Goal: Information Seeking & Learning: Check status

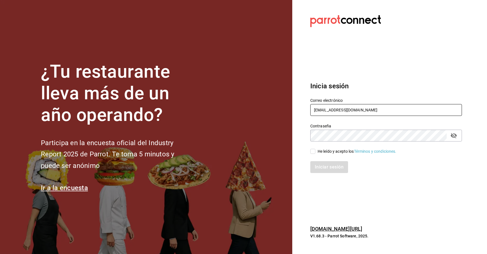
click at [243, 110] on input "hotelpuntomxparrot@cassatt.mx" at bounding box center [386, 110] width 152 height 12
type input "Joaquinvalle.int@gmail.com"
click at [243, 151] on input "He leído y acepto los Términos y condiciones." at bounding box center [312, 151] width 5 height 5
checkbox input "true"
click at [243, 165] on button "Iniciar sesión" at bounding box center [329, 167] width 38 height 12
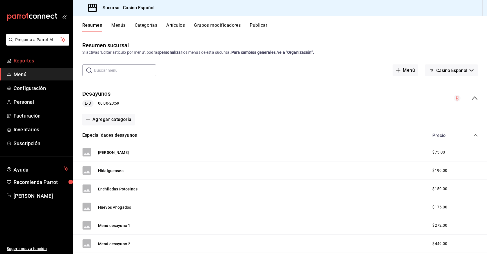
click at [30, 65] on link "Reportes" at bounding box center [36, 61] width 73 height 12
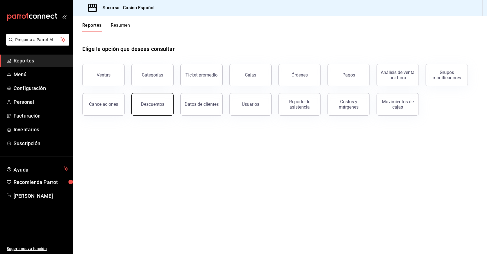
click at [150, 100] on button "Descuentos" at bounding box center [152, 104] width 42 height 23
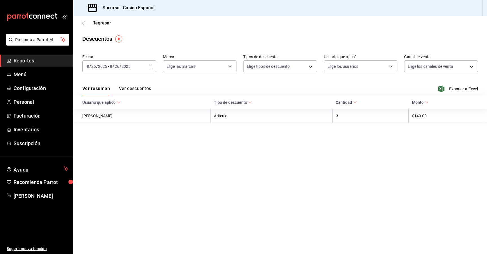
click at [148, 64] on div "[DATE] [DATE] - [DATE] [DATE]" at bounding box center [119, 67] width 74 height 12
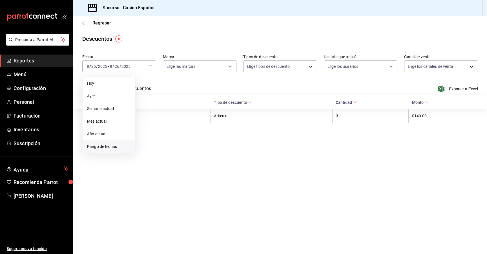
click at [107, 150] on li "Rango de fechas" at bounding box center [109, 147] width 53 height 13
click at [186, 103] on abbr "1" at bounding box center [187, 104] width 2 height 4
click at [156, 156] on button "26" at bounding box center [157, 153] width 10 height 10
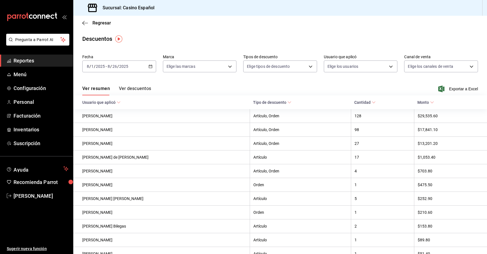
click at [140, 87] on button "Ver descuentos" at bounding box center [135, 91] width 32 height 10
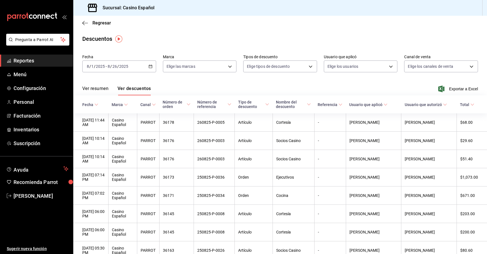
click at [96, 88] on button "Ver resumen" at bounding box center [95, 91] width 26 height 10
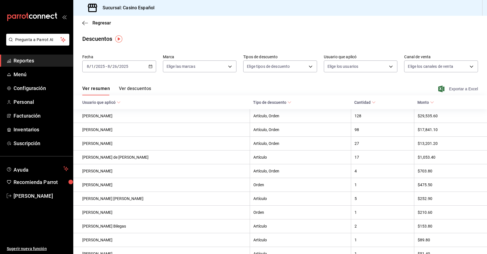
click at [456, 90] on span "Exportar a Excel" at bounding box center [458, 89] width 39 height 7
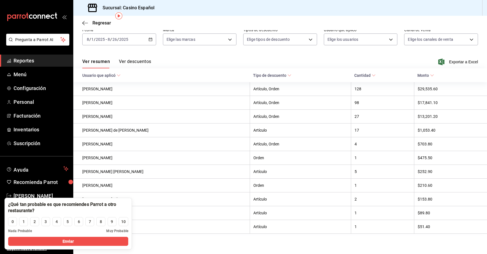
scroll to position [31, 0]
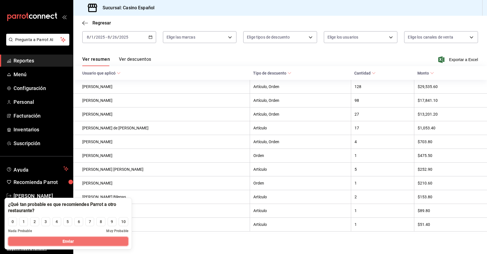
click at [119, 242] on button "Enviar" at bounding box center [68, 241] width 120 height 9
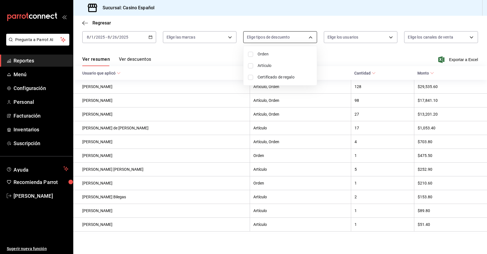
click at [308, 37] on body "Pregunta a Parrot AI Reportes Menú Configuración Personal Facturación Inventari…" at bounding box center [243, 127] width 487 height 254
click at [263, 52] on span "Orden" at bounding box center [284, 54] width 55 height 6
type input "ORDER"
checkbox input "true"
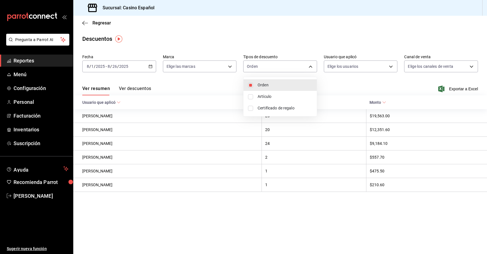
click at [260, 96] on span "Artículo" at bounding box center [284, 97] width 55 height 6
type input "ORDER,ORDER_ITEM"
checkbox input "true"
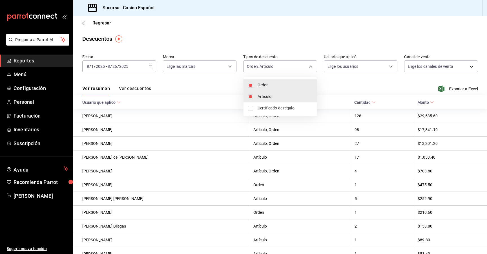
click at [267, 96] on span "Artículo" at bounding box center [284, 97] width 55 height 6
type input "ORDER"
checkbox input "false"
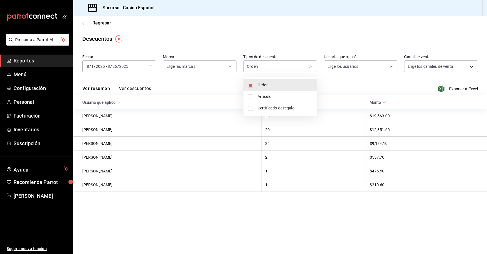
click at [267, 96] on span "Artículo" at bounding box center [284, 97] width 55 height 6
type input "ORDER,ORDER_ITEM"
checkbox input "true"
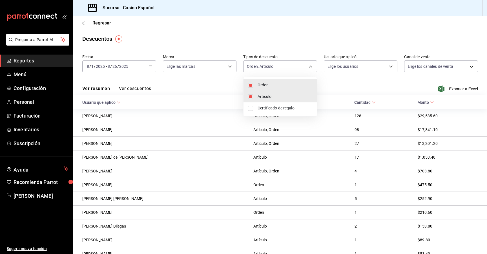
click at [347, 88] on div at bounding box center [243, 127] width 487 height 254
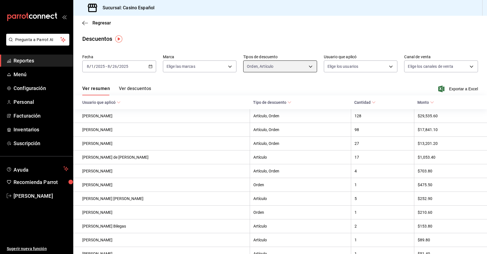
scroll to position [31, 0]
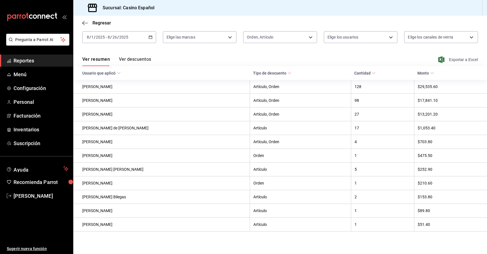
click at [454, 58] on span "Exportar a Excel" at bounding box center [458, 59] width 39 height 7
click at [332, 58] on div "Ver resumen Ver descuentos Exportar a Excel" at bounding box center [280, 58] width 414 height 16
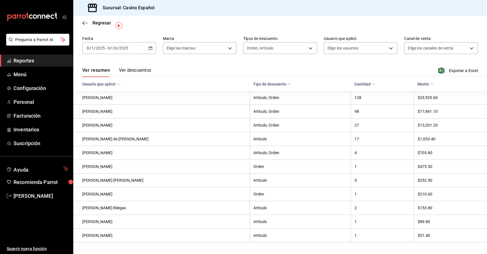
scroll to position [13, 0]
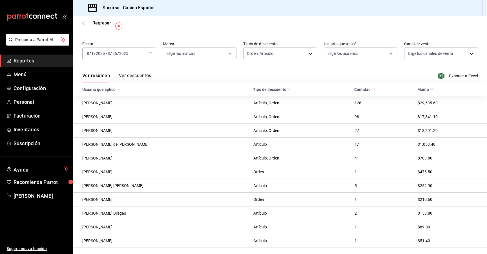
click at [150, 56] on div "2025-08-01 8 / 1 / 2025 - 2025-08-26 8 / 26 / 2025" at bounding box center [119, 54] width 74 height 12
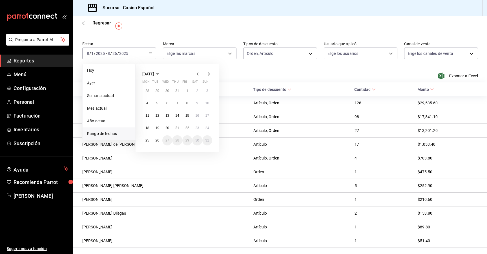
click at [197, 73] on icon "button" at bounding box center [197, 73] width 2 height 3
click at [158, 88] on button "1" at bounding box center [157, 91] width 10 height 10
click at [179, 141] on button "31" at bounding box center [177, 141] width 10 height 10
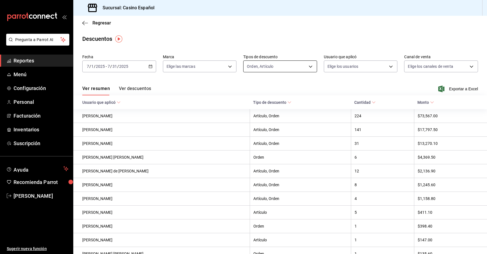
click at [309, 67] on body "Pregunta a Parrot AI Reportes Menú Configuración Personal Facturación Inventari…" at bounding box center [243, 127] width 487 height 254
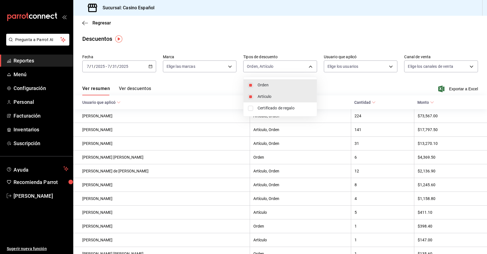
click at [251, 107] on input "checkbox" at bounding box center [250, 108] width 5 height 5
checkbox input "true"
type input "ORDER,ORDER_ITEM,CARD_REWARD"
click at [333, 88] on div at bounding box center [243, 127] width 487 height 254
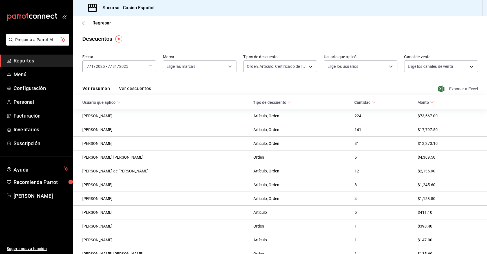
click at [456, 88] on span "Exportar a Excel" at bounding box center [458, 89] width 39 height 7
click at [269, 85] on div "Ver resumen Ver descuentos Exportar a Excel" at bounding box center [280, 87] width 414 height 16
click at [143, 88] on button "Ver descuentos" at bounding box center [135, 91] width 32 height 10
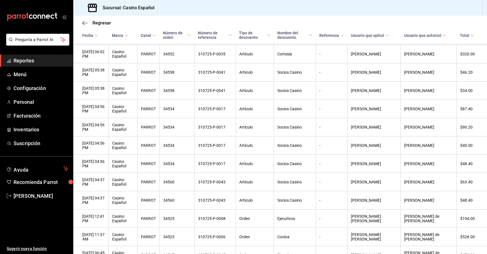
scroll to position [319, 0]
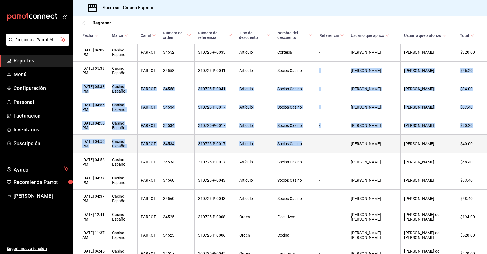
drag, startPoint x: 323, startPoint y: 78, endPoint x: 323, endPoint y: 150, distance: 71.8
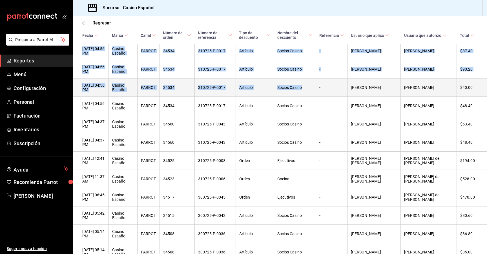
scroll to position [384, 0]
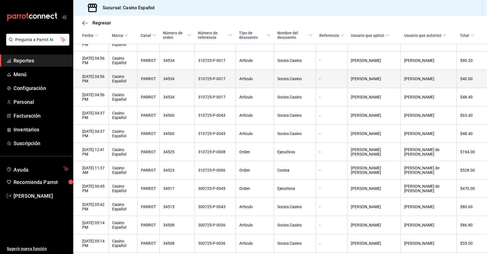
click at [316, 150] on th "Ejecutivos" at bounding box center [295, 152] width 42 height 18
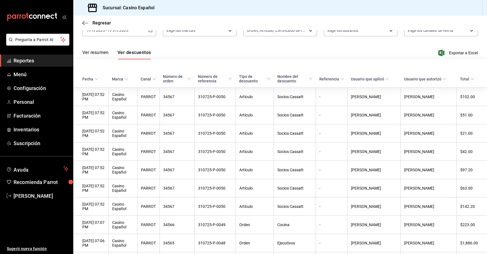
scroll to position [0, 0]
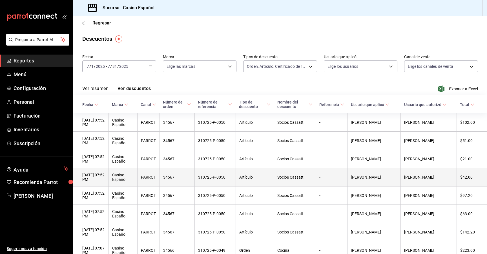
click at [194, 171] on th "34567" at bounding box center [176, 177] width 35 height 18
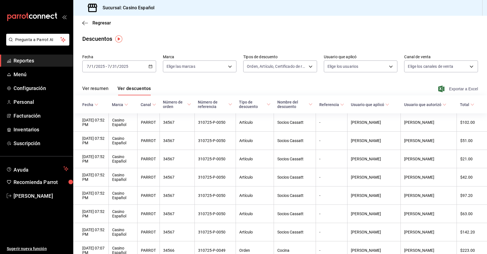
click at [459, 88] on span "Exportar a Excel" at bounding box center [458, 89] width 39 height 7
click at [150, 67] on icon "button" at bounding box center [150, 67] width 4 height 4
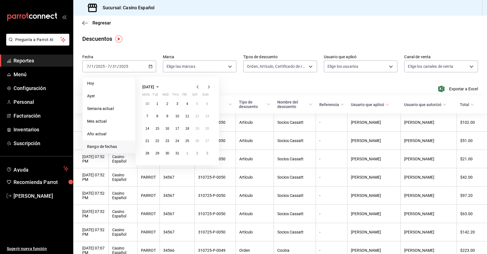
click at [196, 85] on icon "button" at bounding box center [197, 87] width 7 height 7
click at [206, 103] on abbr "1" at bounding box center [207, 104] width 2 height 4
click at [148, 169] on button "30" at bounding box center [147, 166] width 10 height 10
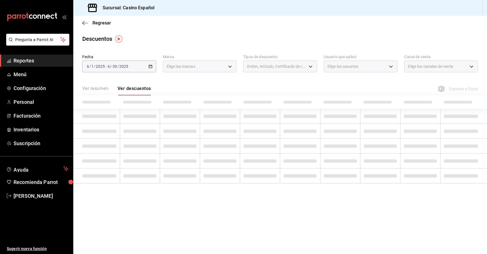
click at [301, 66] on span "Orden, Artículo, Certificado de regalo" at bounding box center [277, 67] width 60 height 6
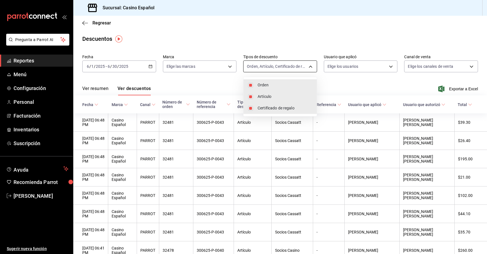
click at [299, 69] on body "Pregunta a Parrot AI Reportes Menú Configuración Personal Facturación Inventari…" at bounding box center [243, 127] width 487 height 254
click at [364, 87] on div at bounding box center [243, 127] width 487 height 254
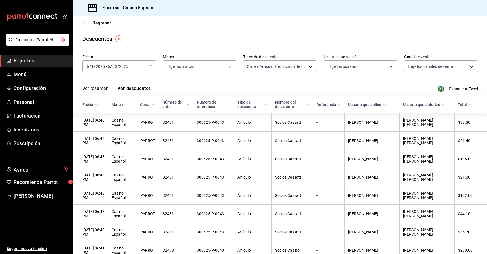
click at [301, 104] on span "Nombre del descuento" at bounding box center [292, 104] width 35 height 9
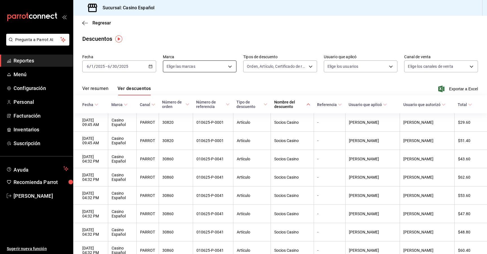
click at [192, 64] on body "Pregunta a Parrot AI Reportes Menú Configuración Personal Facturación Inventari…" at bounding box center [243, 127] width 487 height 254
click at [207, 45] on div at bounding box center [243, 127] width 487 height 254
click at [449, 87] on span "Exportar a Excel" at bounding box center [458, 89] width 39 height 7
click at [149, 67] on icon "button" at bounding box center [150, 67] width 4 height 4
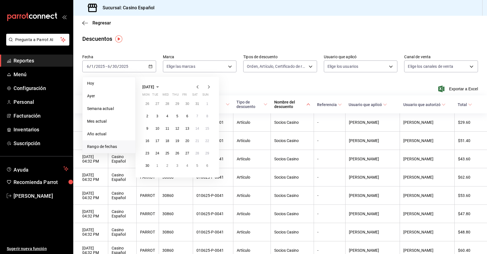
click at [198, 87] on icon "button" at bounding box center [197, 87] width 7 height 7
click at [175, 103] on button "1" at bounding box center [177, 104] width 10 height 10
click at [187, 153] on abbr "30" at bounding box center [187, 154] width 4 height 4
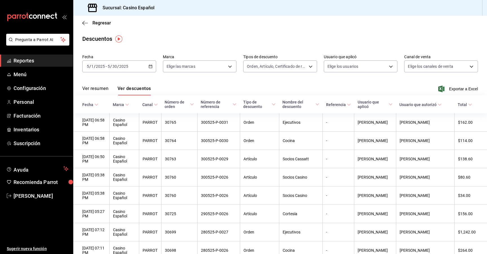
click at [95, 89] on button "Ver resumen" at bounding box center [95, 91] width 26 height 10
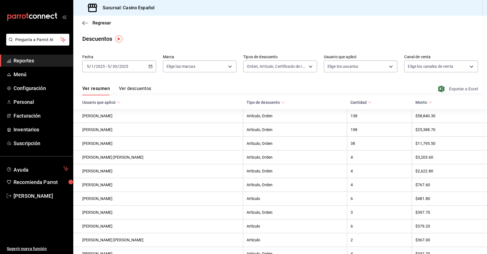
click at [458, 90] on span "Exportar a Excel" at bounding box center [458, 89] width 39 height 7
click at [137, 88] on button "Ver descuentos" at bounding box center [135, 91] width 32 height 10
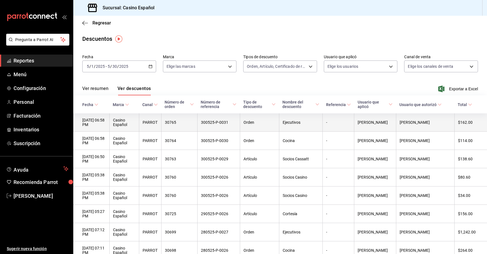
click at [234, 123] on th "300525-P-0031" at bounding box center [218, 123] width 43 height 18
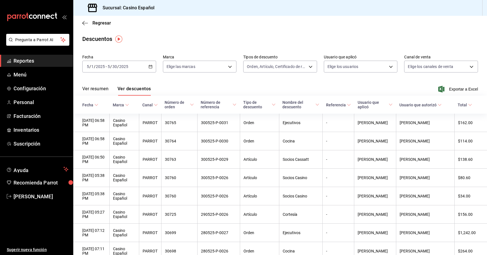
click at [154, 70] on div "2025-05-01 5 / 1 / 2025 - 2025-05-30 5 / 30 / 2025" at bounding box center [119, 67] width 74 height 12
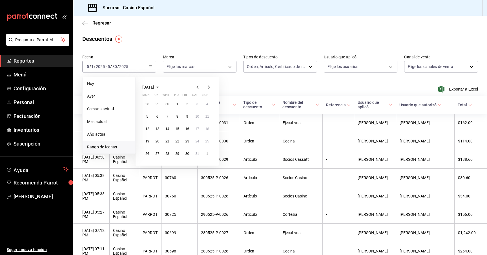
click at [210, 86] on icon "button" at bounding box center [208, 87] width 7 height 7
click at [154, 105] on button "1" at bounding box center [157, 104] width 10 height 10
click at [177, 155] on abbr "31" at bounding box center [177, 154] width 4 height 4
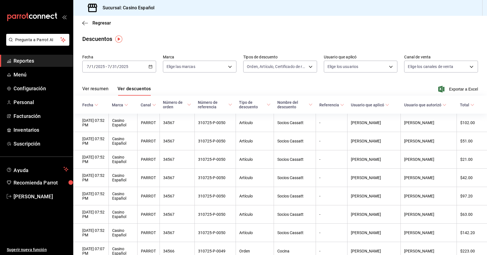
click at [474, 104] on icon at bounding box center [472, 105] width 4 height 4
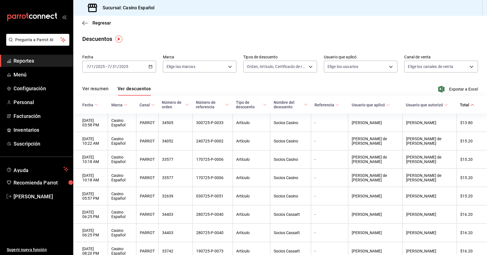
click at [470, 105] on span "Total" at bounding box center [467, 105] width 14 height 5
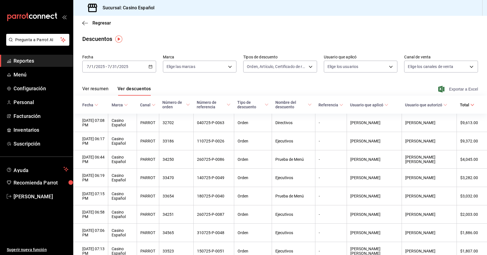
click at [460, 89] on span "Exportar a Excel" at bounding box center [458, 89] width 39 height 7
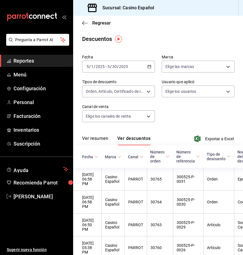
click at [148, 38] on div "Descuentos" at bounding box center [158, 39] width 170 height 8
click at [25, 62] on span "Reportes" at bounding box center [41, 61] width 55 height 8
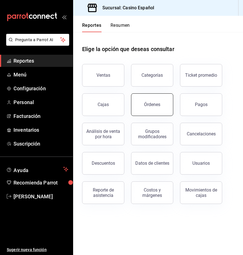
click at [155, 103] on div "Órdenes" at bounding box center [152, 104] width 16 height 5
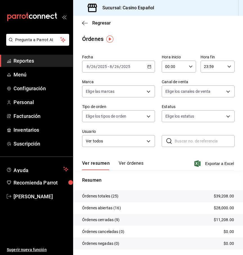
click at [149, 66] on icon "button" at bounding box center [150, 67] width 4 height 4
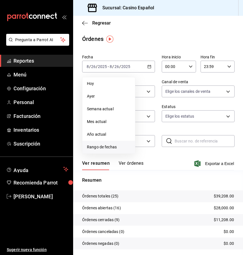
click at [108, 148] on span "Rango de fechas" at bounding box center [109, 147] width 44 height 6
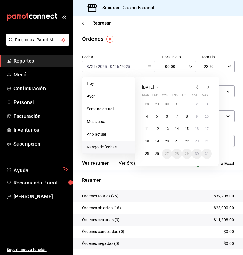
click at [196, 87] on icon "button" at bounding box center [197, 86] width 2 height 3
click at [153, 104] on button "1" at bounding box center [157, 104] width 10 height 10
click at [181, 155] on button "31" at bounding box center [177, 153] width 10 height 10
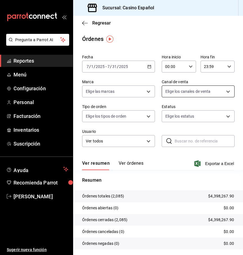
click at [227, 90] on body "Pregunta a Parrot AI Reportes Menú Configuración Personal Facturación Inventari…" at bounding box center [121, 127] width 243 height 255
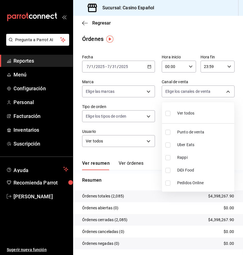
click at [157, 100] on div at bounding box center [121, 127] width 243 height 255
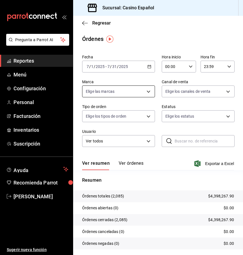
click at [148, 91] on body "Pregunta a Parrot AI Reportes Menú Configuración Personal Facturación Inventari…" at bounding box center [121, 127] width 243 height 255
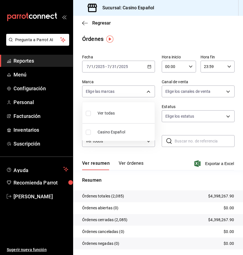
click at [158, 88] on div at bounding box center [121, 127] width 243 height 255
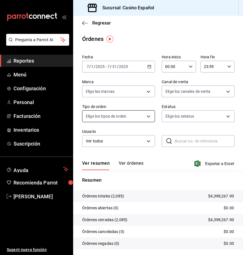
click at [137, 116] on body "Pregunta a Parrot AI Reportes Menú Configuración Personal Facturación Inventari…" at bounding box center [121, 127] width 243 height 255
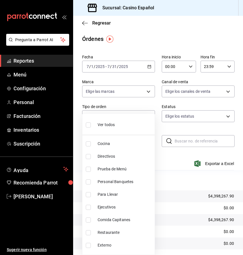
scroll to position [8, 0]
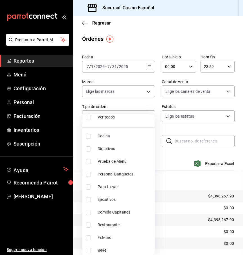
click at [104, 201] on span "Ejecutivos" at bounding box center [125, 199] width 55 height 6
type input "decad9ec-024e-464a-8d6c-2b074496531d"
checkbox input "true"
click at [157, 124] on div at bounding box center [121, 127] width 243 height 255
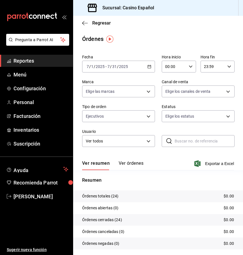
click at [135, 165] on button "Ver órdenes" at bounding box center [131, 165] width 25 height 10
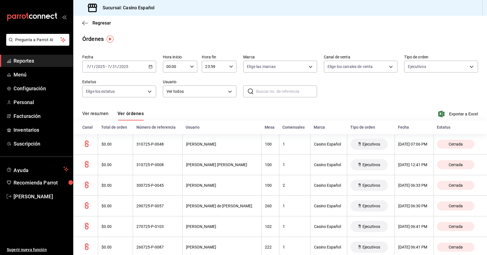
click at [96, 115] on button "Ver resumen" at bounding box center [95, 116] width 26 height 10
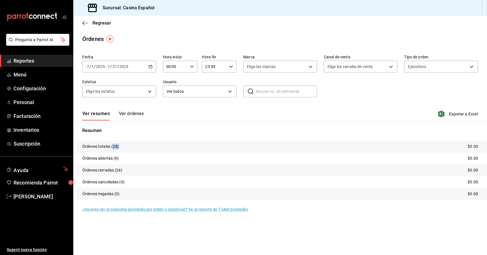
drag, startPoint x: 113, startPoint y: 146, endPoint x: 139, endPoint y: 146, distance: 25.9
click at [139, 146] on tr "Órdenes totales (24) $0.00" at bounding box center [280, 147] width 414 height 12
click at [152, 150] on tr "Órdenes totales (24) $0.00" at bounding box center [280, 147] width 414 height 12
click at [136, 116] on button "Ver órdenes" at bounding box center [131, 116] width 25 height 10
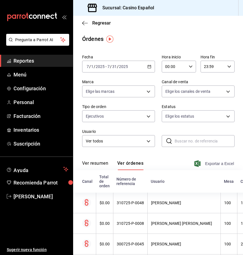
click at [212, 163] on span "Exportar a Excel" at bounding box center [215, 163] width 39 height 7
click at [149, 69] on div "2025-07-01 7 / 1 / 2025 - 2025-07-31 7 / 31 / 2025" at bounding box center [118, 67] width 73 height 12
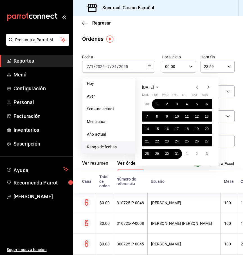
click at [175, 37] on div "Órdenes" at bounding box center [158, 39] width 170 height 8
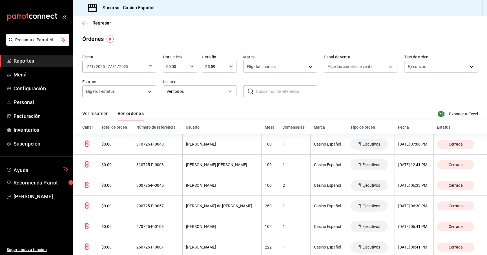
click at [24, 61] on span "Reportes" at bounding box center [41, 61] width 55 height 8
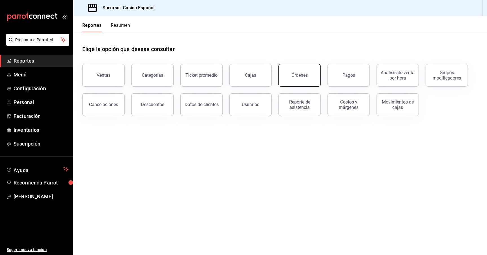
click at [296, 77] on button "Órdenes" at bounding box center [299, 75] width 42 height 23
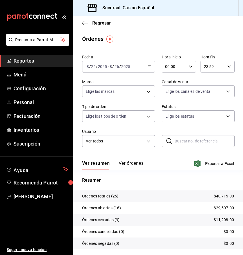
click at [188, 135] on div "​ ​" at bounding box center [198, 141] width 73 height 12
click at [148, 65] on icon "button" at bounding box center [150, 67] width 4 height 4
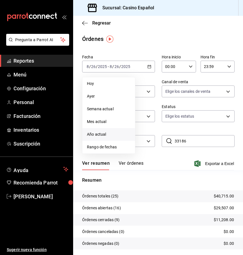
click at [103, 134] on span "Año actual" at bounding box center [109, 134] width 44 height 6
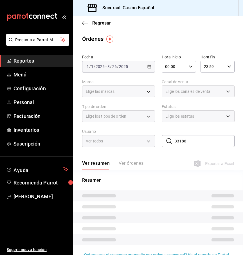
click at [205, 142] on input "33186" at bounding box center [205, 140] width 60 height 11
type input "3"
click at [203, 124] on div "Fecha 2025-01-01 1 / 1 / 2025 - 2025-08-26 8 / 26 / 2025 Hora inicio 00:00 Hora…" at bounding box center [158, 102] width 152 height 101
click at [40, 58] on span "Reportes" at bounding box center [41, 61] width 55 height 8
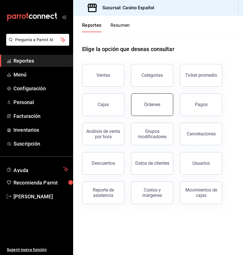
click at [151, 99] on button "Órdenes" at bounding box center [152, 104] width 42 height 23
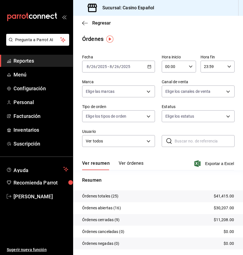
click at [151, 66] on \(Stroke\) "button" at bounding box center [149, 66] width 3 height 3
click at [160, 43] on div "Órdenes" at bounding box center [158, 39] width 170 height 8
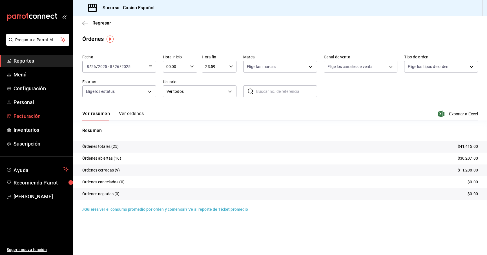
click at [21, 116] on span "Facturación" at bounding box center [41, 116] width 55 height 8
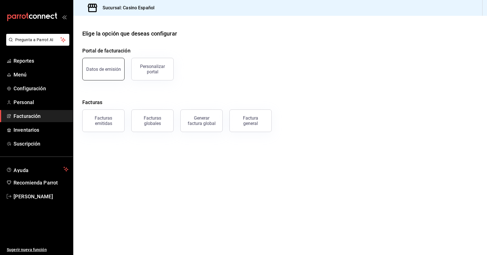
click at [116, 69] on div "Datos de emisión" at bounding box center [103, 68] width 35 height 5
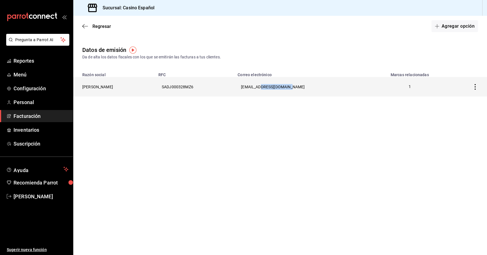
drag, startPoint x: 342, startPoint y: 86, endPoint x: 310, endPoint y: 86, distance: 31.8
click at [310, 86] on th "[EMAIL_ADDRESS][DOMAIN_NAME]" at bounding box center [302, 86] width 136 height 19
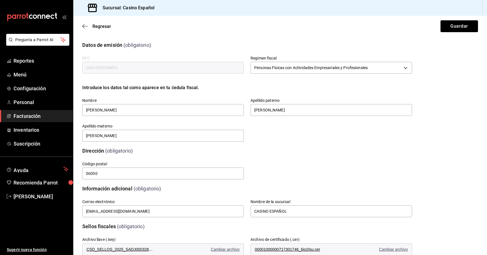
click at [209, 86] on div "Introduce los datos tal como aparece en tu ćedula fiscal." at bounding box center [247, 87] width 330 height 7
click at [24, 62] on span "Reportes" at bounding box center [41, 61] width 55 height 8
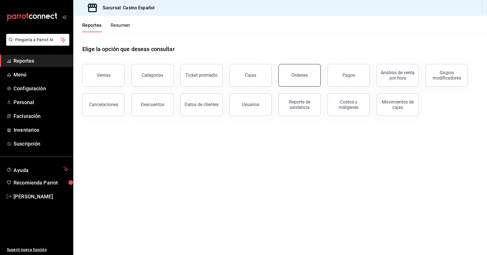
click at [304, 78] on button "Órdenes" at bounding box center [299, 75] width 42 height 23
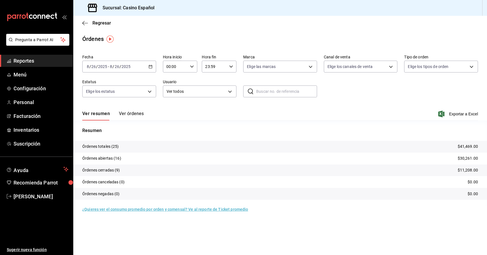
click at [152, 66] on \(Stroke\) "button" at bounding box center [150, 66] width 3 height 3
click at [109, 146] on span "Rango de fechas" at bounding box center [109, 147] width 44 height 6
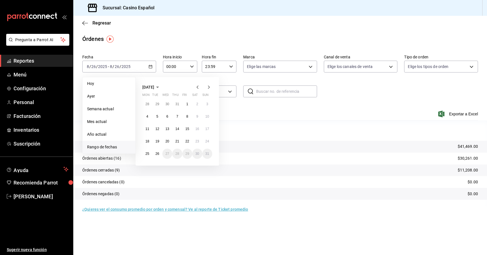
click at [199, 85] on icon "button" at bounding box center [197, 87] width 7 height 7
click at [156, 106] on button "1" at bounding box center [157, 104] width 10 height 10
click at [178, 154] on abbr "31" at bounding box center [177, 154] width 4 height 4
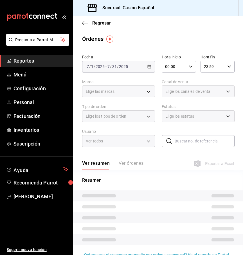
click at [175, 156] on div "Ver resumen Ver órdenes Exportar a Excel" at bounding box center [158, 162] width 152 height 16
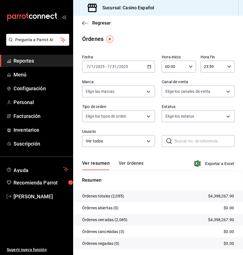
click at [139, 165] on button "Ver órdenes" at bounding box center [131, 165] width 25 height 10
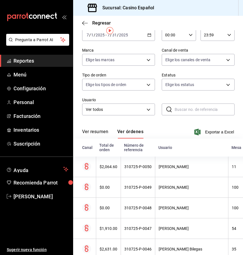
scroll to position [34, 0]
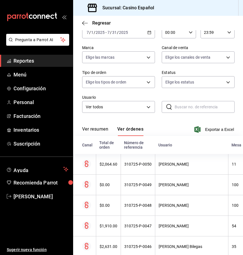
click at [156, 105] on div "Fecha 2025-07-01 7 / 1 / 2025 - 2025-07-31 7 / 31 / 2025 Hora inicio 00:00 Hora…" at bounding box center [158, 68] width 152 height 101
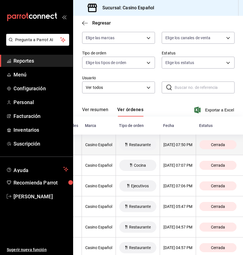
scroll to position [53, 0]
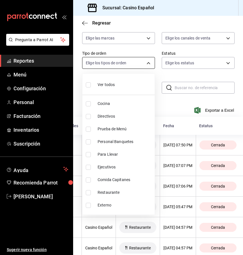
click at [129, 65] on body "Pregunta a Parrot AI Reportes Menú Configuración Personal Facturación Inventari…" at bounding box center [121, 127] width 243 height 255
click at [96, 168] on li "Ejecutivos" at bounding box center [119, 167] width 72 height 13
type input "decad9ec-024e-464a-8d6c-2b074496531d"
checkbox input "true"
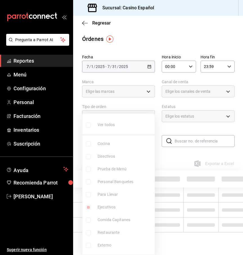
click at [161, 131] on div at bounding box center [121, 127] width 243 height 255
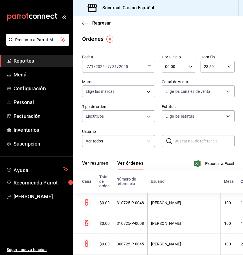
click at [156, 146] on div "Fecha 2025-07-01 7 / 1 / 2025 - 2025-07-31 7 / 31 / 2025 Hora inicio 00:00 Hora…" at bounding box center [158, 102] width 152 height 101
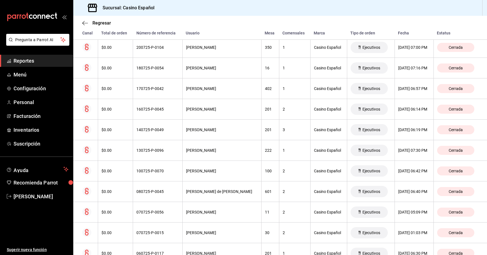
scroll to position [314, 0]
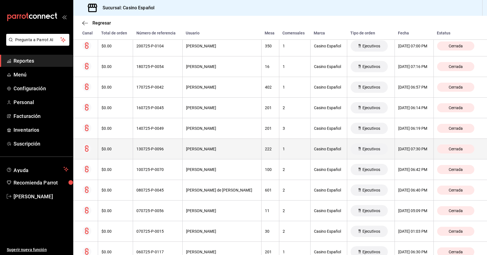
click at [214, 149] on div "Arturo Lara" at bounding box center [222, 148] width 72 height 5
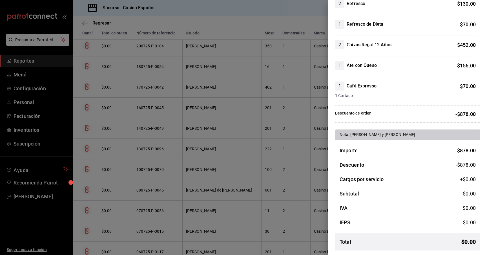
scroll to position [0, 0]
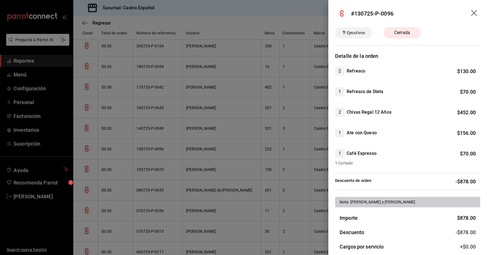
click at [474, 13] on icon "drag" at bounding box center [474, 13] width 6 height 6
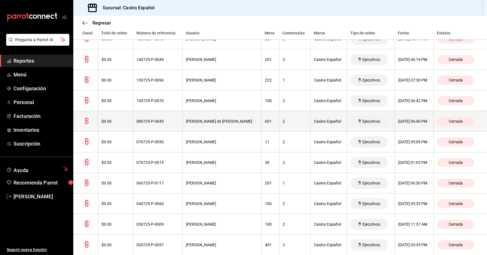
scroll to position [381, 0]
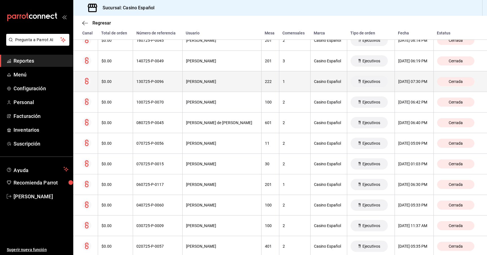
click at [175, 82] on div "130725-P-0096" at bounding box center [157, 81] width 42 height 5
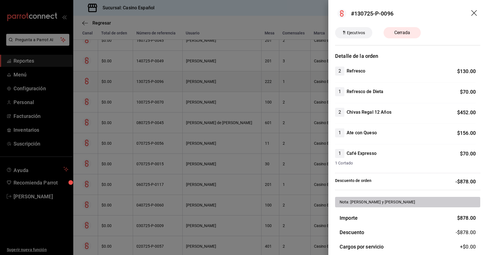
click at [175, 82] on div at bounding box center [243, 127] width 487 height 255
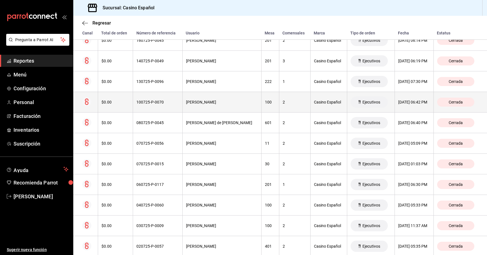
click at [176, 105] on th "100725-P-0070" at bounding box center [157, 102] width 49 height 21
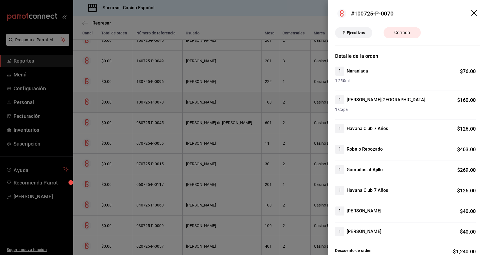
click at [176, 105] on div at bounding box center [243, 127] width 487 height 255
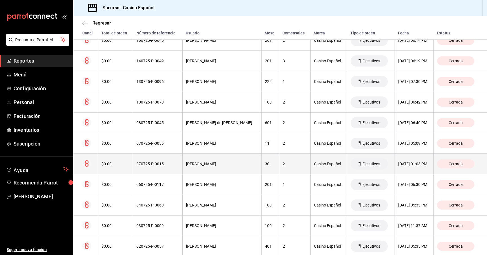
click at [175, 161] on th "070725-P-0015" at bounding box center [157, 164] width 49 height 21
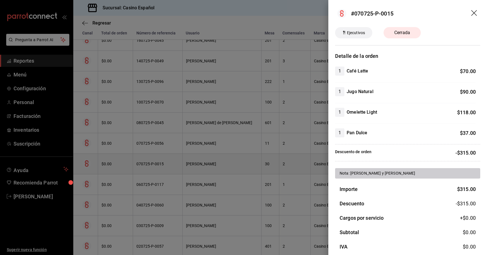
click at [175, 161] on div at bounding box center [243, 127] width 487 height 255
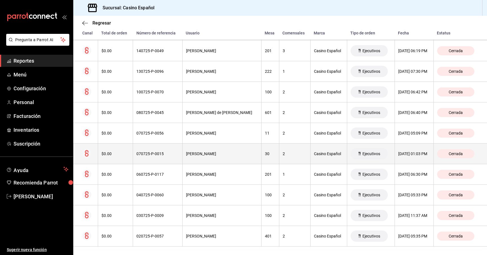
scroll to position [394, 0]
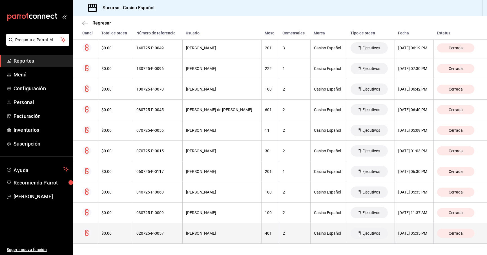
click at [175, 232] on div "020725-P-0057" at bounding box center [157, 233] width 42 height 5
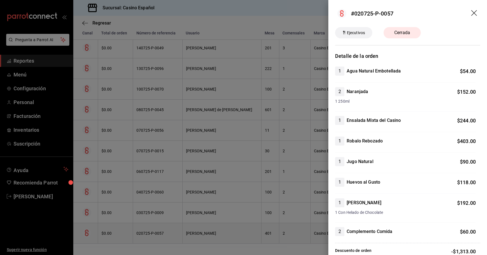
click at [175, 232] on div at bounding box center [243, 127] width 487 height 255
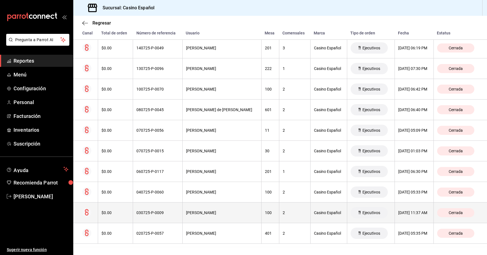
click at [175, 216] on th "030725-P-0009" at bounding box center [157, 212] width 49 height 21
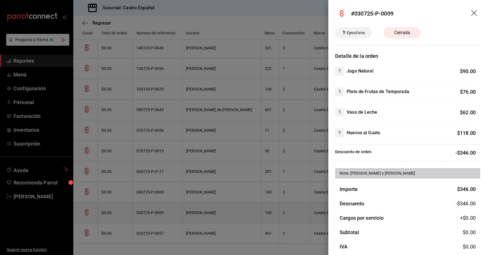
click at [175, 216] on div at bounding box center [243, 127] width 487 height 255
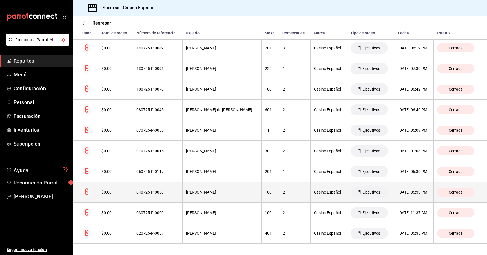
click at [174, 192] on div "040725-P-0060" at bounding box center [157, 192] width 42 height 5
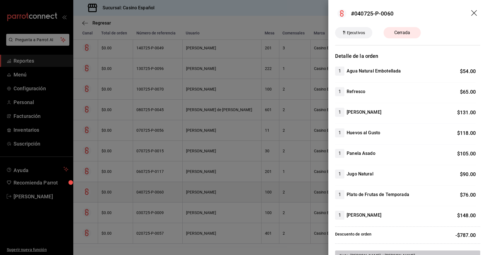
click at [174, 192] on div at bounding box center [243, 127] width 487 height 255
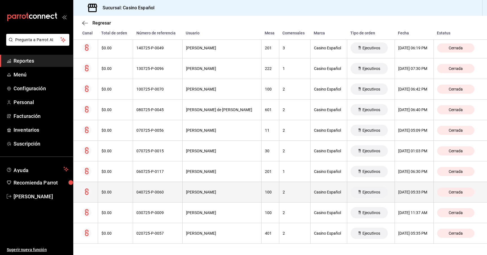
click at [174, 192] on div "040725-P-0060" at bounding box center [157, 192] width 42 height 5
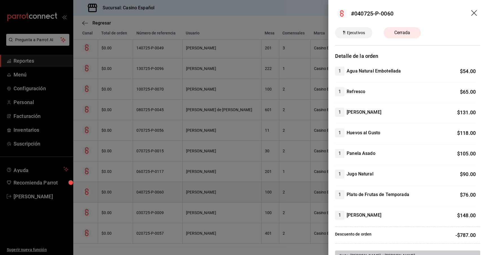
click at [174, 192] on div at bounding box center [243, 127] width 487 height 255
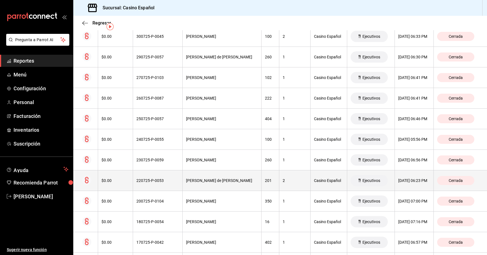
scroll to position [0, 0]
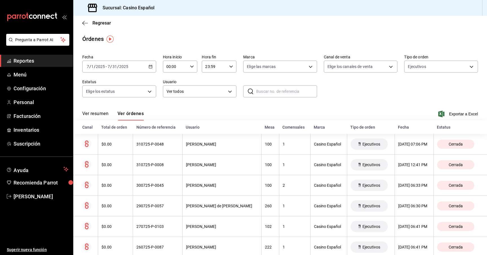
click at [272, 90] on input "text" at bounding box center [286, 91] width 61 height 11
paste input "110725-P-0026"
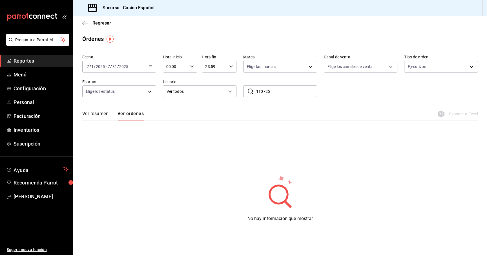
type input "110725"
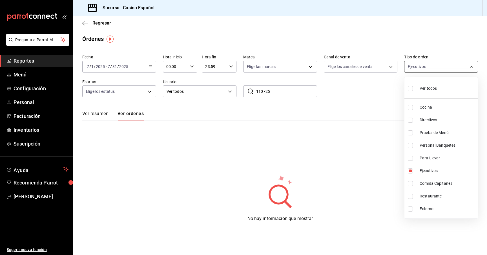
click at [429, 70] on body "Pregunta a Parrot AI Reportes Menú Configuración Personal Facturación Inventari…" at bounding box center [243, 127] width 487 height 255
click at [414, 86] on label at bounding box center [411, 88] width 7 height 8
click at [413, 86] on input "checkbox" at bounding box center [410, 88] width 5 height 5
checkbox input "false"
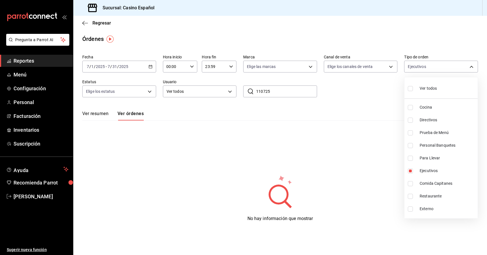
checkbox input "false"
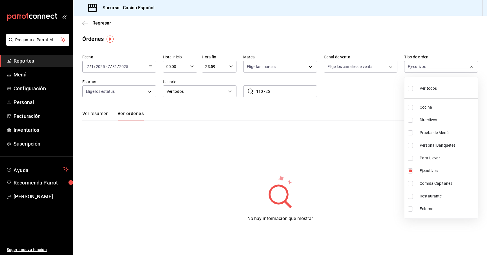
checkbox input "false"
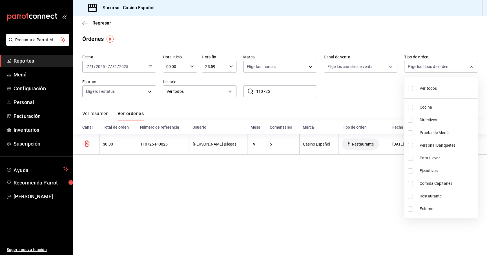
click at [332, 94] on div at bounding box center [243, 127] width 487 height 255
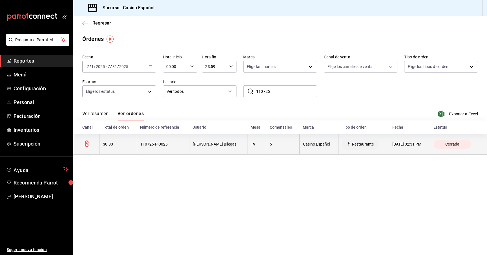
click at [237, 151] on th "Julio Cesar Pilotzi Bilegas" at bounding box center [218, 144] width 58 height 21
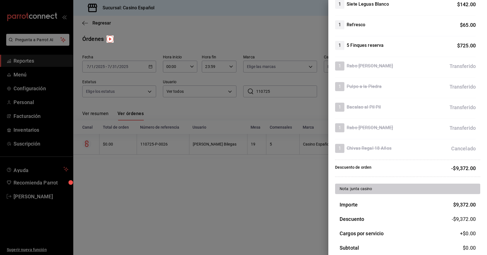
scroll to position [693, 0]
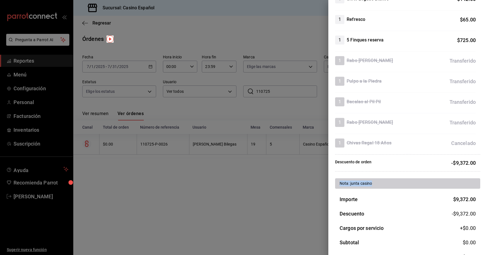
drag, startPoint x: 336, startPoint y: 182, endPoint x: 377, endPoint y: 182, distance: 40.6
click at [377, 182] on div "Nota: junta casino" at bounding box center [407, 183] width 145 height 10
click at [396, 178] on div "Nota: junta casino" at bounding box center [407, 183] width 145 height 10
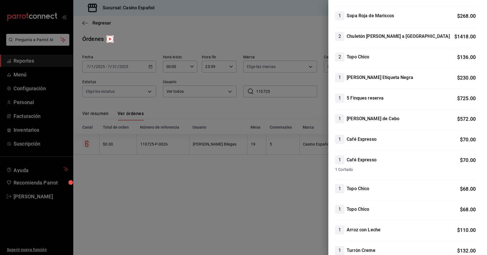
scroll to position [0, 0]
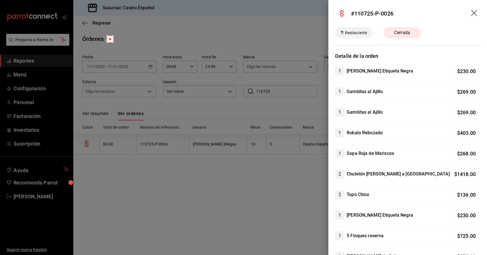
click at [475, 12] on icon "drag" at bounding box center [474, 13] width 7 height 7
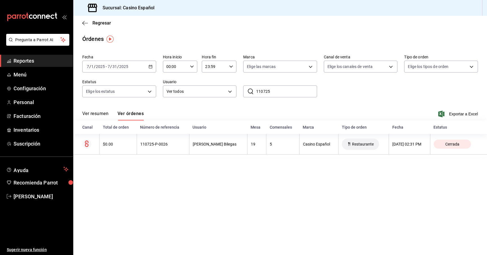
click at [174, 104] on div "Ver resumen Ver órdenes Exportar a Excel" at bounding box center [280, 112] width 396 height 16
click at [38, 61] on span "Reportes" at bounding box center [41, 61] width 55 height 8
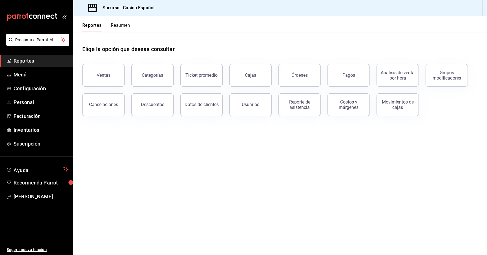
click at [95, 116] on div "Elige la opción que deseas consultar Ventas Categorías Ticket promedio Cajas Ór…" at bounding box center [280, 78] width 414 height 93
click at [103, 105] on div "Cancelaciones" at bounding box center [103, 104] width 29 height 5
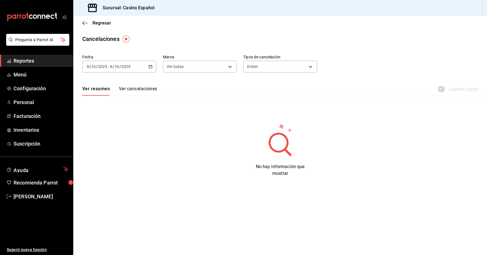
click at [150, 68] on \(Stroke\) "button" at bounding box center [150, 66] width 3 height 3
click at [111, 148] on span "Rango de fechas" at bounding box center [109, 147] width 44 height 6
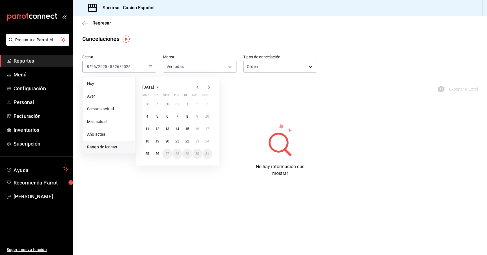
click at [197, 87] on icon "button" at bounding box center [197, 86] width 2 height 3
click at [159, 104] on button "1" at bounding box center [157, 104] width 10 height 10
click at [176, 154] on abbr "31" at bounding box center [177, 154] width 4 height 4
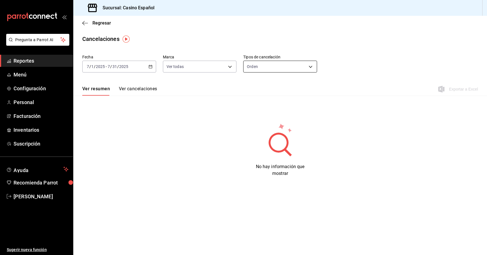
click at [288, 68] on body "Pregunta a Parrot AI Reportes Menú Configuración Personal Facturación Inventari…" at bounding box center [243, 127] width 487 height 255
click at [275, 92] on li "Artículo" at bounding box center [279, 93] width 73 height 9
type input "ORDER_ITEM"
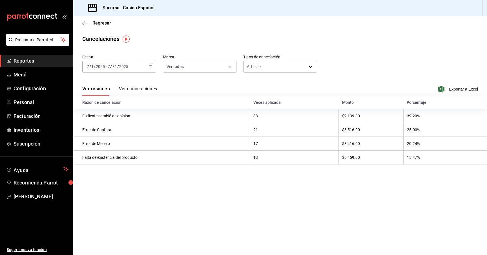
click at [140, 99] on th "Razón de cancelación" at bounding box center [161, 103] width 177 height 14
click at [142, 86] on button "Ver cancelaciones" at bounding box center [138, 91] width 38 height 10
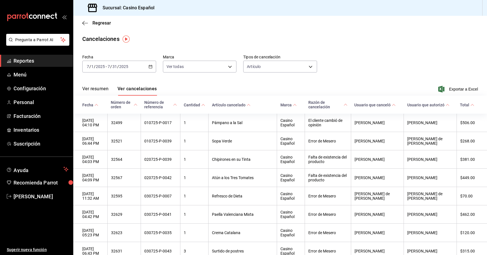
click at [324, 27] on div "Regresar" at bounding box center [280, 23] width 414 height 14
click at [177, 105] on \(Stroke\) at bounding box center [174, 104] width 3 height 2
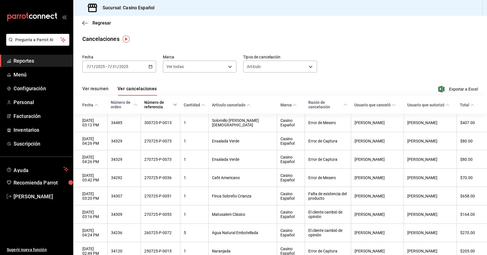
click at [92, 91] on button "Ver resumen" at bounding box center [95, 91] width 26 height 10
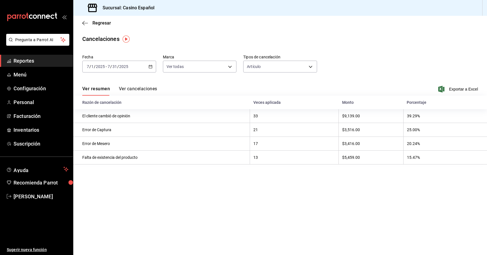
click at [150, 66] on icon "button" at bounding box center [150, 67] width 4 height 4
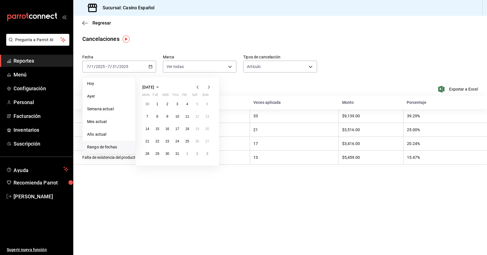
click at [197, 85] on icon "button" at bounding box center [197, 87] width 7 height 7
click at [206, 106] on abbr "1" at bounding box center [207, 104] width 2 height 4
click at [146, 168] on button "30" at bounding box center [147, 166] width 10 height 10
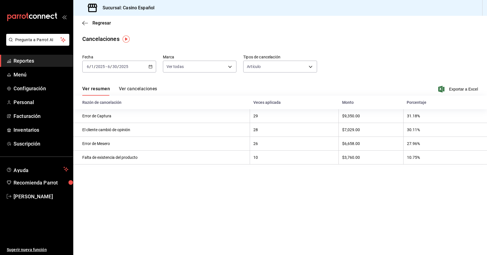
click at [148, 65] on icon "button" at bounding box center [150, 67] width 4 height 4
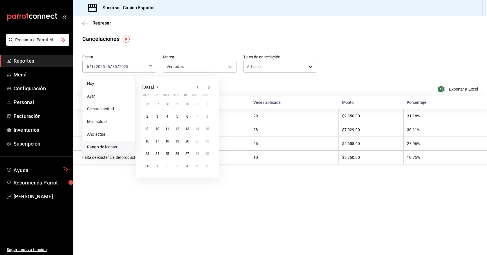
click at [200, 87] on icon "button" at bounding box center [197, 87] width 7 height 7
click at [176, 103] on button "1" at bounding box center [177, 104] width 10 height 10
click at [187, 156] on button "30" at bounding box center [187, 153] width 10 height 10
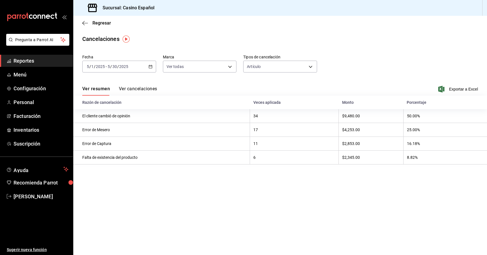
click at [182, 44] on main "Regresar Cancelaciones Fecha 2025-05-01 5 / 1 / 2025 - 2025-05-30 5 / 30 / 2025…" at bounding box center [280, 135] width 414 height 239
click at [278, 40] on div "Cancelaciones" at bounding box center [280, 39] width 414 height 8
click at [44, 194] on span "Joaquín Valle" at bounding box center [41, 196] width 55 height 8
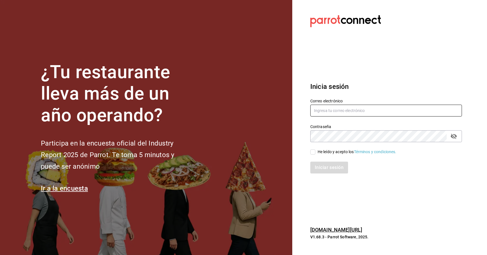
type input "Joaquinvalle.int@gmail.com"
click at [314, 151] on input "He leído y acepto los Términos y condiciones." at bounding box center [312, 151] width 5 height 5
checkbox input "true"
click at [376, 110] on input "Joaquinvalle.int@gmail.com" at bounding box center [386, 111] width 152 height 12
type input "hotelpuntomxparrot@cassatt.mx"
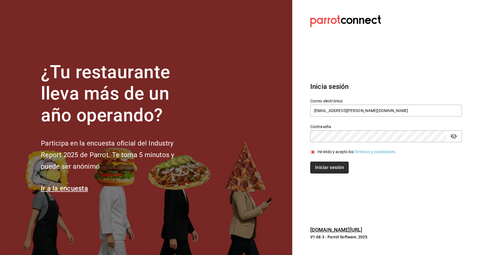
click at [334, 166] on button "Iniciar sesión" at bounding box center [329, 167] width 38 height 12
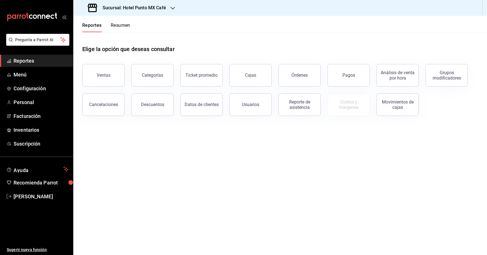
click at [155, 8] on h3 "Sucursal: Hotel Punto MX Café" at bounding box center [132, 8] width 68 height 7
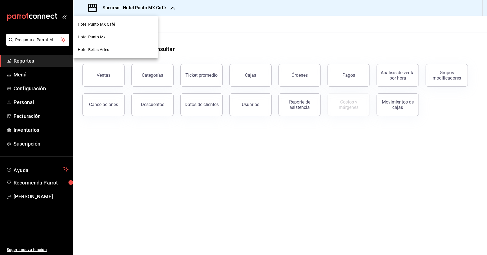
click at [212, 30] on div at bounding box center [243, 127] width 487 height 255
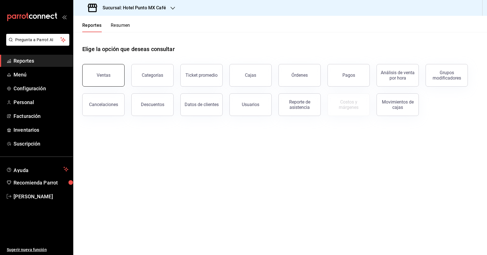
click at [107, 73] on div "Ventas" at bounding box center [104, 74] width 14 height 5
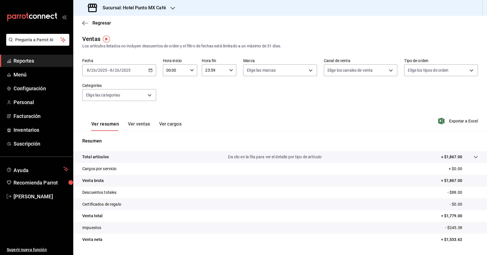
click at [170, 6] on div "Sucursal: Hotel Punto MX Café" at bounding box center [127, 8] width 99 height 16
click at [210, 112] on div at bounding box center [243, 127] width 487 height 255
click at [151, 71] on icon "button" at bounding box center [150, 70] width 4 height 4
click at [109, 123] on span "Mes actual" at bounding box center [109, 125] width 44 height 6
click at [85, 21] on icon "button" at bounding box center [85, 23] width 6 height 5
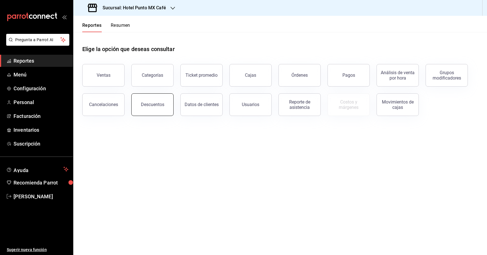
click at [150, 99] on button "Descuentos" at bounding box center [152, 104] width 42 height 23
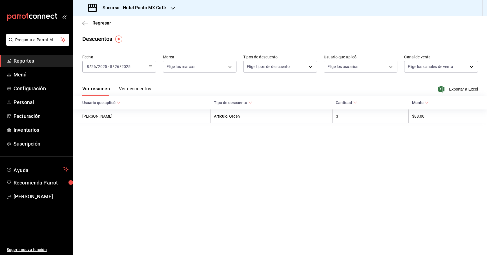
click at [150, 66] on \(Stroke\) "button" at bounding box center [150, 66] width 3 height 0
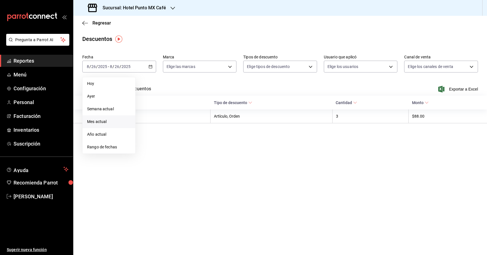
click at [101, 121] on span "Mes actual" at bounding box center [109, 122] width 44 height 6
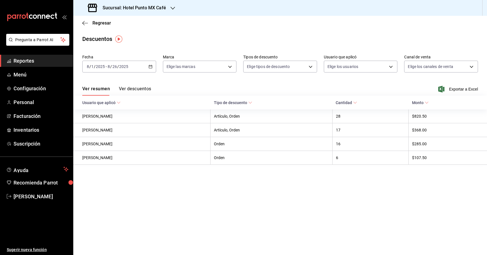
click at [143, 85] on div "Ver resumen Ver descuentos Exportar a Excel" at bounding box center [280, 87] width 414 height 16
click at [146, 88] on button "Ver descuentos" at bounding box center [135, 91] width 32 height 10
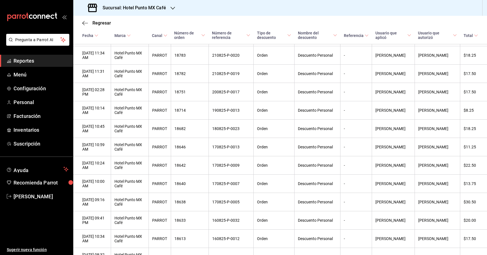
scroll to position [246, 0]
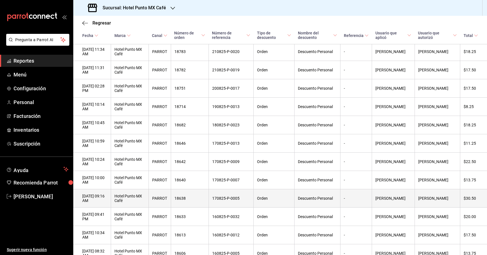
click at [290, 200] on th "Orden" at bounding box center [274, 198] width 41 height 18
click at [230, 204] on th "170825-P-0005" at bounding box center [230, 198] width 45 height 18
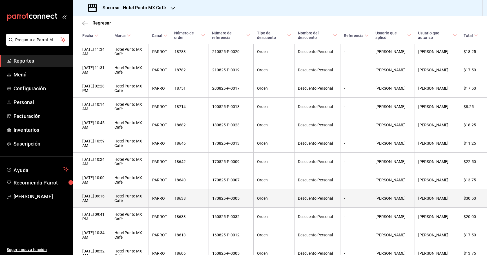
click at [252, 203] on th "170825-P-0005" at bounding box center [230, 198] width 45 height 18
drag, startPoint x: 248, startPoint y: 201, endPoint x: 220, endPoint y: 202, distance: 28.7
click at [220, 202] on th "170825-P-0005" at bounding box center [230, 198] width 45 height 18
copy th "170825-P-0005"
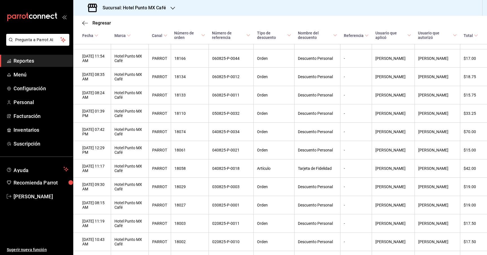
scroll to position [1064, 0]
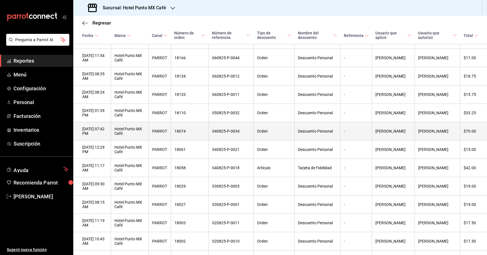
click at [287, 140] on th "Orden" at bounding box center [274, 131] width 41 height 18
click at [229, 140] on th "040825-P-0034" at bounding box center [230, 131] width 45 height 18
copy th "040825"
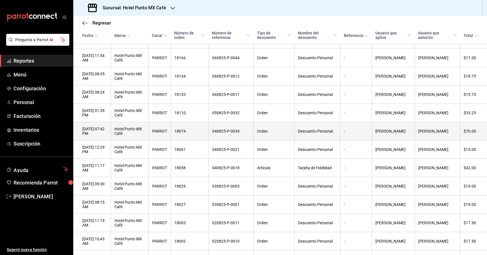
click at [241, 140] on th "040825-P-0034" at bounding box center [230, 131] width 45 height 18
drag, startPoint x: 246, startPoint y: 147, endPoint x: 224, endPoint y: 149, distance: 21.5
click at [224, 140] on th "040825-P-0034" at bounding box center [230, 131] width 45 height 18
drag, startPoint x: 220, startPoint y: 148, endPoint x: 248, endPoint y: 148, distance: 27.9
click at [248, 140] on th "040825-P-0034" at bounding box center [230, 131] width 45 height 18
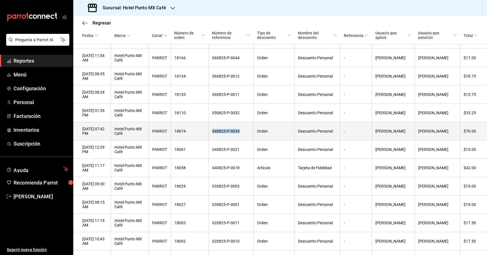
copy th "040825-P-0034"
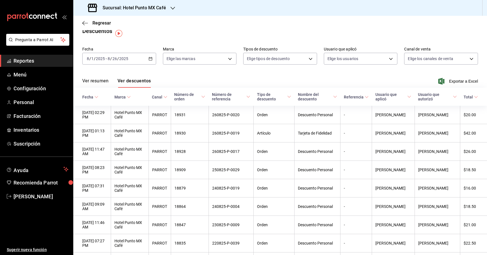
scroll to position [0, 0]
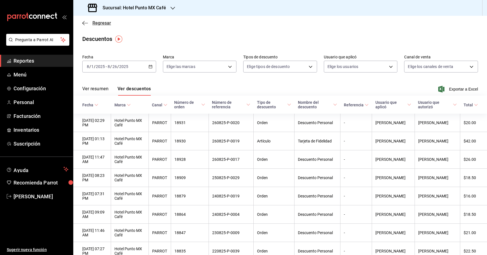
click at [88, 23] on span "Regresar" at bounding box center [96, 22] width 29 height 5
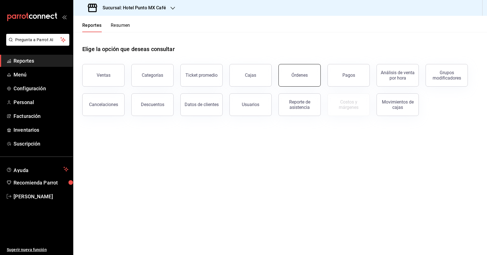
click at [305, 78] on button "Órdenes" at bounding box center [299, 75] width 42 height 23
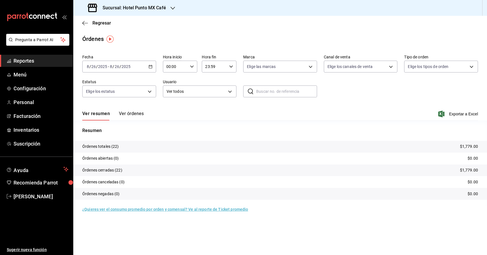
click at [149, 66] on \(Stroke\) "button" at bounding box center [150, 66] width 3 height 0
click at [110, 119] on span "Mes actual" at bounding box center [109, 122] width 44 height 6
click at [129, 113] on button "Ver órdenes" at bounding box center [131, 116] width 25 height 10
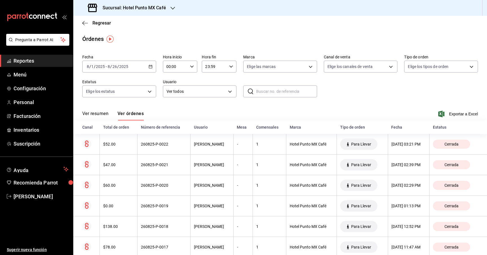
click at [175, 5] on div "Sucursal: Hotel Punto MX Café" at bounding box center [127, 8] width 99 height 16
click at [90, 36] on span "Hotel Punto Mx" at bounding box center [92, 37] width 28 height 6
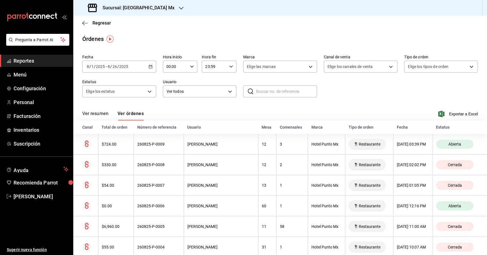
click at [150, 66] on \(Stroke\) "button" at bounding box center [150, 66] width 3 height 0
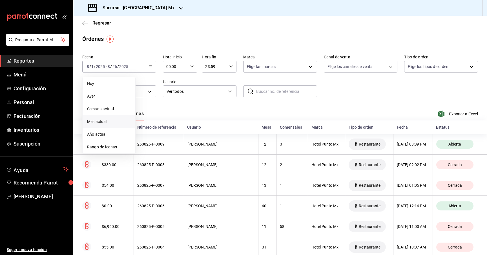
click at [114, 121] on span "Mes actual" at bounding box center [109, 122] width 44 height 6
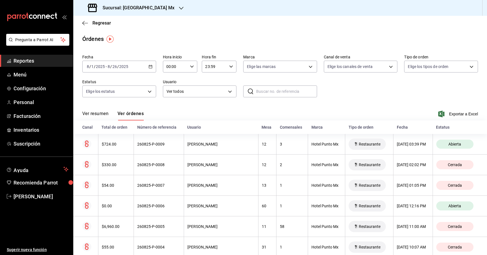
click at [100, 117] on button "Ver resumen" at bounding box center [95, 116] width 26 height 10
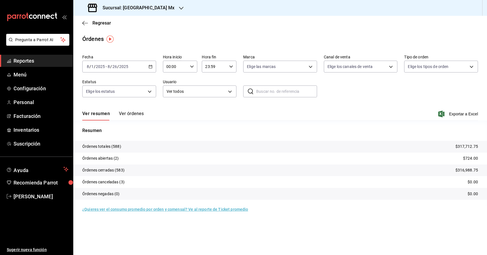
click at [86, 26] on div "Regresar" at bounding box center [280, 23] width 414 height 14
click at [84, 21] on icon "button" at bounding box center [83, 23] width 2 height 4
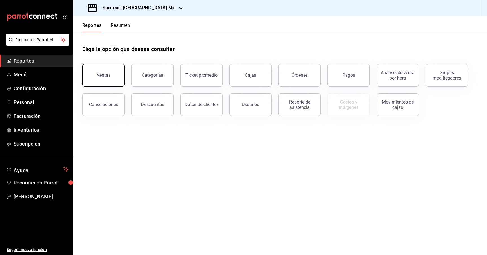
click at [99, 82] on button "Ventas" at bounding box center [103, 75] width 42 height 23
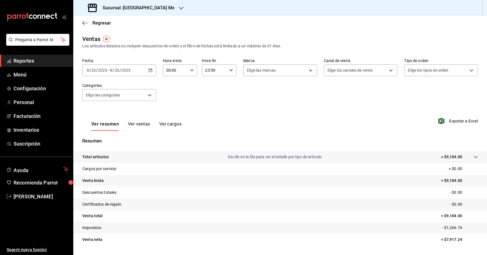
click at [146, 70] on div "[DATE] [DATE] - [DATE] [DATE]" at bounding box center [119, 70] width 74 height 12
click at [98, 123] on span "Mes actual" at bounding box center [109, 125] width 44 height 6
click at [146, 6] on h3 "Sucursal: Hotel Punto Mx" at bounding box center [136, 8] width 76 height 7
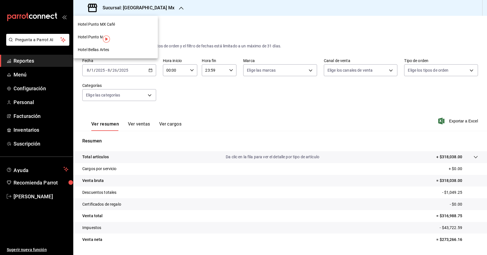
click at [96, 52] on span "Hotel Bellas Artes" at bounding box center [93, 50] width 31 height 6
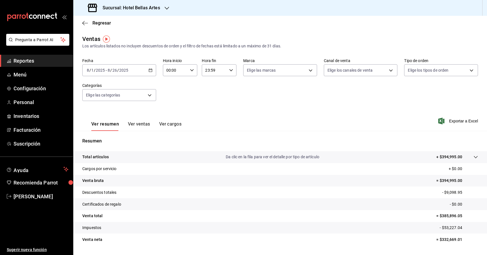
click at [148, 70] on div "2025-08-01 8 / 1 / 2025 - 2025-08-26 8 / 26 / 2025" at bounding box center [119, 70] width 74 height 12
click at [107, 125] on span "Mes actual" at bounding box center [109, 125] width 44 height 6
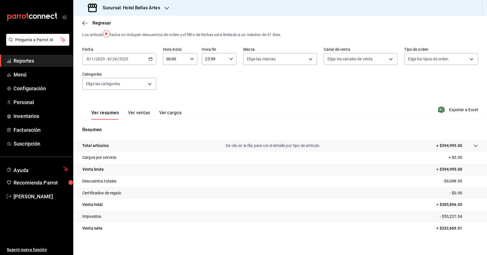
scroll to position [12, 0]
drag, startPoint x: 465, startPoint y: 181, endPoint x: 427, endPoint y: 181, distance: 38.0
click at [427, 181] on tr "Descuentos totales - $9,098.95" at bounding box center [280, 180] width 414 height 12
click at [413, 181] on tr "Descuentos totales - $9,098.95" at bounding box center [280, 180] width 414 height 12
click at [82, 25] on icon "button" at bounding box center [85, 23] width 6 height 5
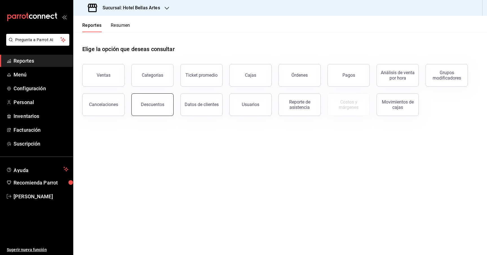
click at [151, 112] on button "Descuentos" at bounding box center [152, 104] width 42 height 23
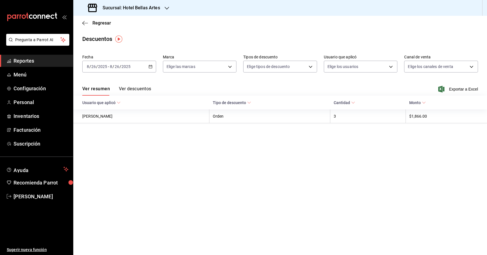
click at [150, 65] on icon "button" at bounding box center [150, 67] width 4 height 4
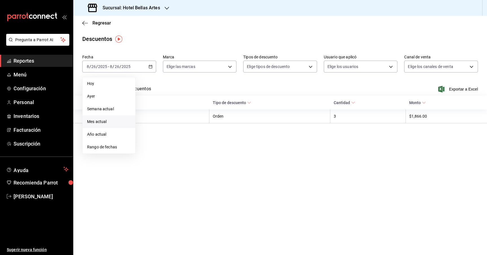
click at [107, 123] on span "Mes actual" at bounding box center [109, 122] width 44 height 6
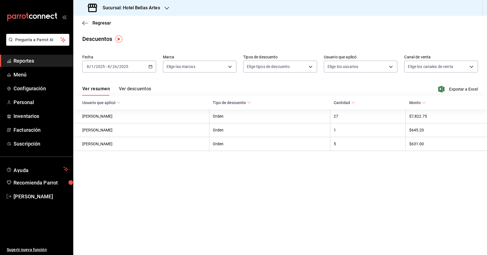
click at [141, 89] on button "Ver descuentos" at bounding box center [135, 91] width 32 height 10
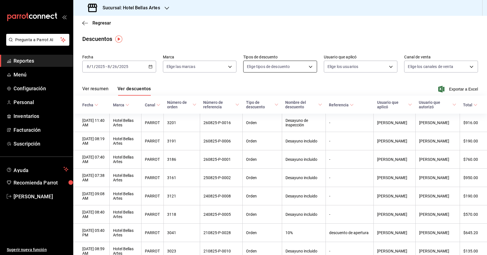
click at [294, 67] on body "Pregunta a Parrot AI Reportes Menú Configuración Personal Inventarios Facturaci…" at bounding box center [243, 127] width 487 height 255
click at [435, 70] on div at bounding box center [243, 127] width 487 height 255
click at [317, 104] on span "Nombre del descuento" at bounding box center [303, 104] width 37 height 9
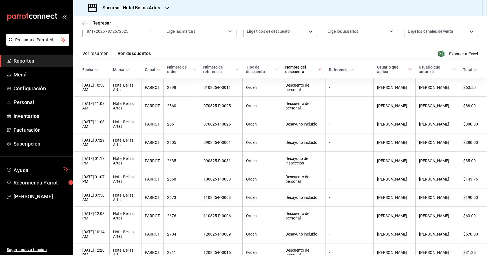
scroll to position [35, 0]
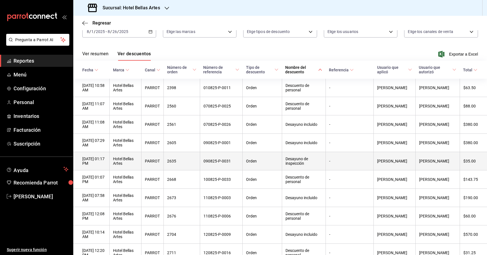
click at [323, 164] on th "Desayuno de inspección" at bounding box center [304, 161] width 44 height 18
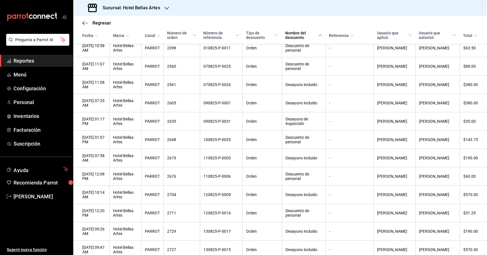
scroll to position [0, 0]
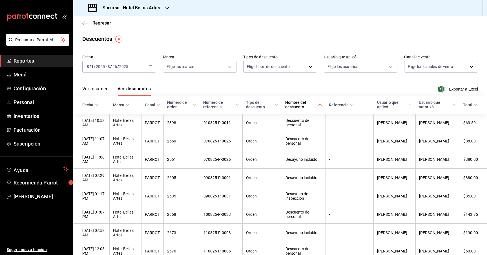
click at [155, 41] on div "Descuentos" at bounding box center [280, 39] width 414 height 8
click at [83, 17] on div "Regresar" at bounding box center [280, 23] width 414 height 14
click at [83, 20] on div "Regresar" at bounding box center [280, 23] width 414 height 14
click at [84, 24] on icon "button" at bounding box center [85, 23] width 6 height 5
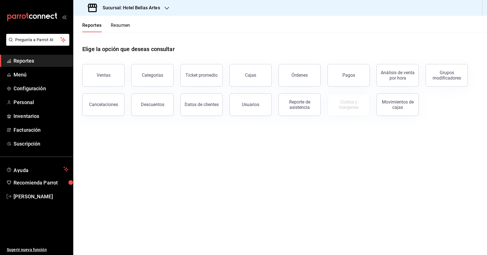
click at [237, 39] on div "Elige la opción que deseas consultar" at bounding box center [280, 44] width 396 height 25
click at [168, 8] on icon "button" at bounding box center [167, 8] width 5 height 5
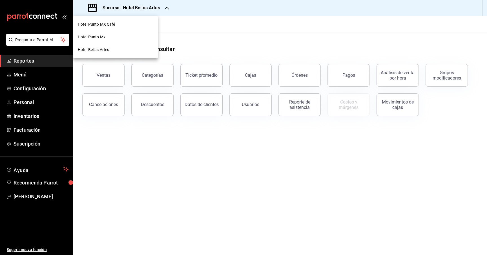
click at [232, 36] on div at bounding box center [243, 127] width 487 height 255
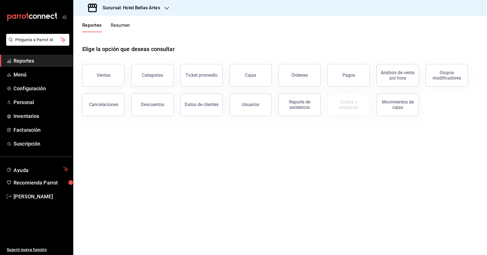
click at [156, 10] on h3 "Sucursal: Hotel Bellas Artes" at bounding box center [129, 8] width 62 height 7
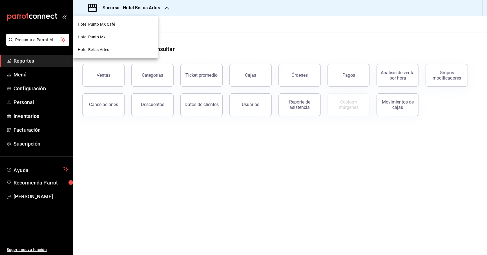
click at [99, 24] on span "Hotel Punto MX Café" at bounding box center [96, 24] width 37 height 6
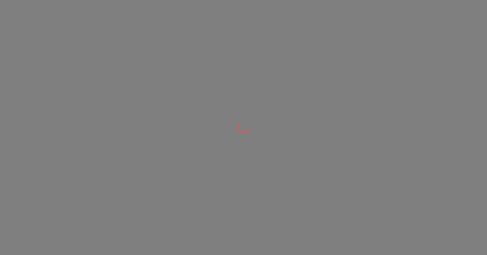
click at [99, 24] on div at bounding box center [243, 127] width 487 height 255
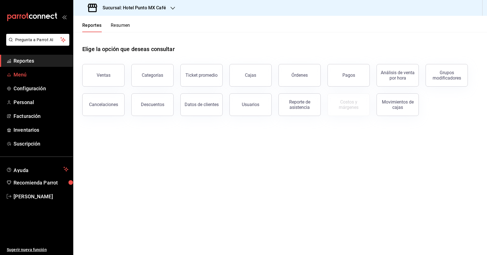
click at [25, 74] on span "Menú" at bounding box center [41, 75] width 55 height 8
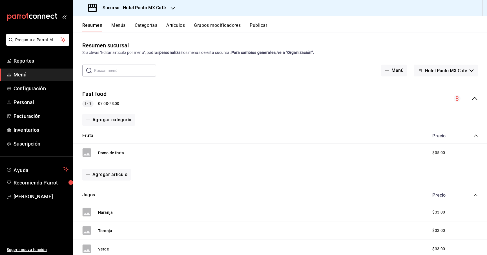
click at [182, 23] on button "Artículos" at bounding box center [175, 28] width 19 height 10
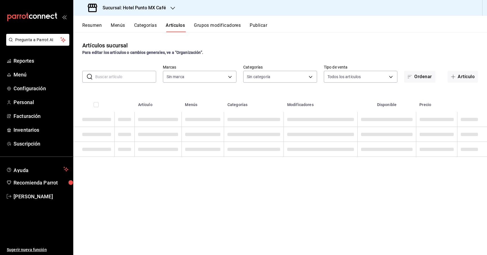
type input "5c635d1c-dcf8-4400-ae7a-8c6408893575"
type input "31dc1b88-e601-457b-8463-32bb284c68ed,ff75eb22-4894-464d-b624-95eeecb9858a,b4189…"
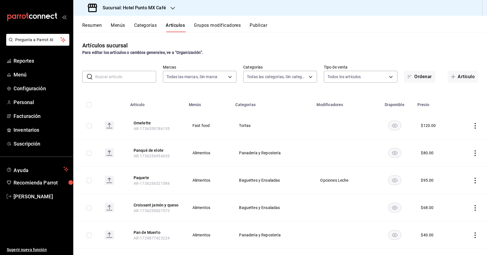
click at [114, 74] on input "text" at bounding box center [125, 76] width 61 height 11
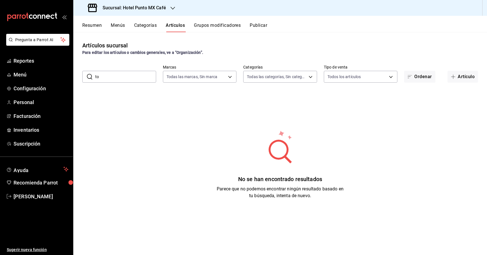
type input "t"
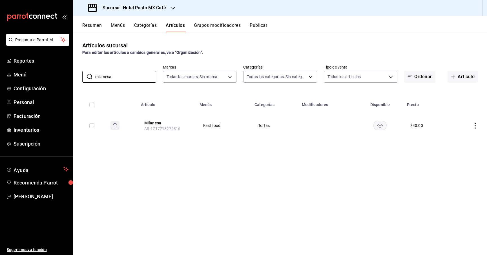
drag, startPoint x: 121, startPoint y: 77, endPoint x: 78, endPoint y: 77, distance: 43.1
click at [78, 77] on div "​ milanesa ​ Marcas Todas las marcas, Sin marca 5c635d1c-dcf8-4400-ae7a-8c64088…" at bounding box center [280, 74] width 414 height 18
drag, startPoint x: 109, startPoint y: 77, endPoint x: 73, endPoint y: 76, distance: 36.3
click at [74, 76] on div "​ pierna ​ Marcas Todas las marcas, Sin marca 5c635d1c-dcf8-4400-ae7a-8c6408893…" at bounding box center [280, 74] width 414 height 18
type input "salchicha"
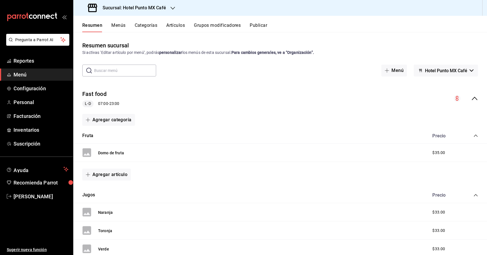
click at [26, 74] on span "Menú" at bounding box center [41, 75] width 55 height 8
click at [27, 87] on span "Configuración" at bounding box center [41, 89] width 55 height 8
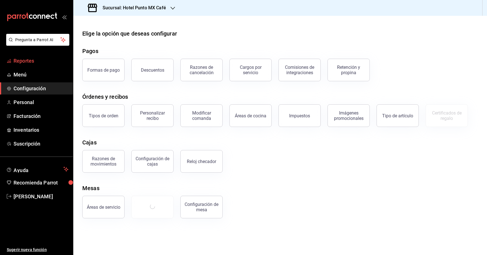
click at [26, 64] on span "Reportes" at bounding box center [41, 61] width 55 height 8
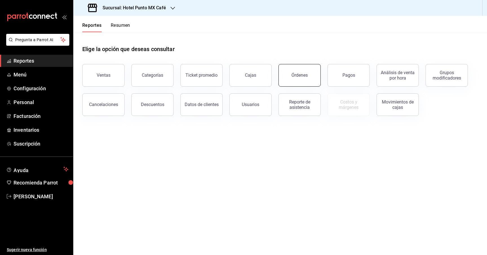
click at [301, 69] on button "Órdenes" at bounding box center [299, 75] width 42 height 23
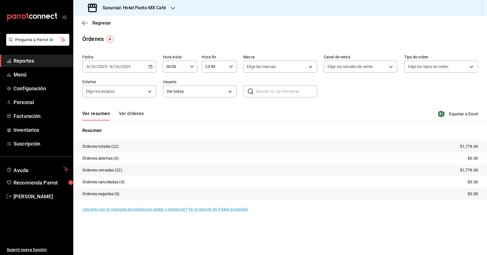
click at [271, 91] on input "text" at bounding box center [286, 91] width 61 height 11
paste input "170825-P-0005"
drag, startPoint x: 291, startPoint y: 92, endPoint x: 270, endPoint y: 92, distance: 21.1
click at [270, 92] on input "170825-P-0005" at bounding box center [286, 91] width 61 height 11
type input "170825"
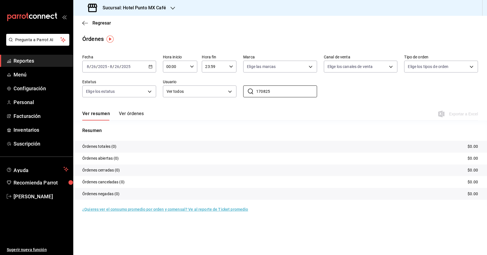
click at [148, 68] on div "[DATE] [DATE] - [DATE] [DATE]" at bounding box center [119, 67] width 74 height 12
click at [106, 122] on span "Mes actual" at bounding box center [109, 122] width 44 height 6
click at [124, 115] on button "Ver órdenes" at bounding box center [131, 116] width 25 height 10
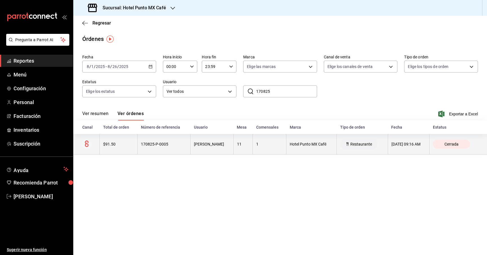
click at [253, 144] on th "1" at bounding box center [270, 144] width 34 height 21
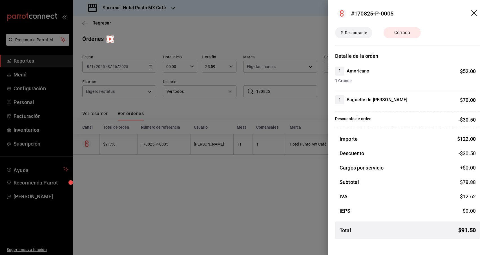
click at [276, 168] on div at bounding box center [243, 127] width 487 height 255
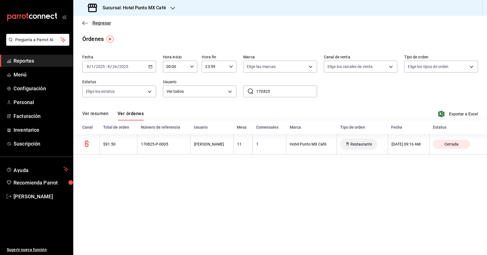
click at [84, 21] on icon "button" at bounding box center [85, 23] width 6 height 5
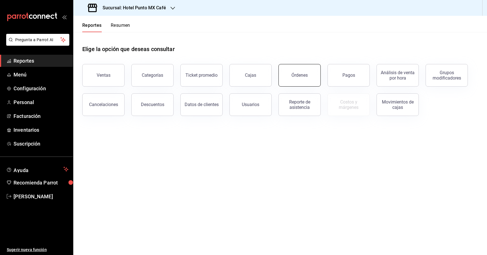
click at [304, 77] on div "Órdenes" at bounding box center [299, 74] width 16 height 5
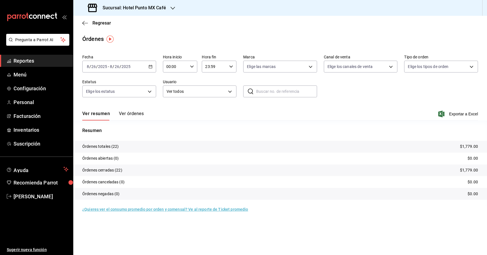
click at [152, 66] on icon "button" at bounding box center [150, 67] width 4 height 4
click at [113, 123] on span "Mes actual" at bounding box center [109, 122] width 44 height 6
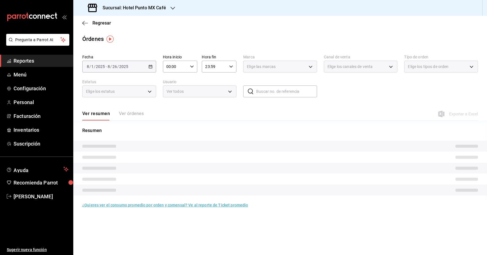
click at [287, 89] on input "text" at bounding box center [286, 91] width 61 height 11
paste input "040825"
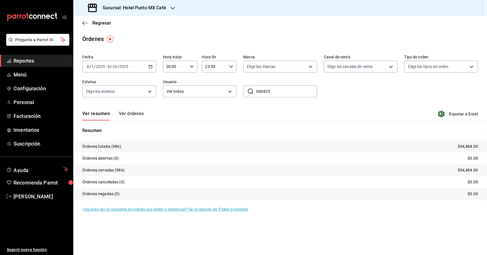
click at [139, 114] on button "Ver órdenes" at bounding box center [131, 116] width 25 height 10
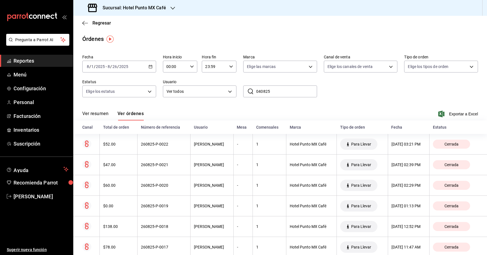
click at [276, 92] on input "040825" at bounding box center [286, 91] width 61 height 11
drag, startPoint x: 277, startPoint y: 91, endPoint x: 224, endPoint y: 89, distance: 52.4
click at [225, 89] on div "Fecha [DATE] [DATE] - [DATE] [DATE] Hora inicio 00:00 Hora inicio Hora fin 23:5…" at bounding box center [280, 78] width 396 height 52
paste input "-P-0034"
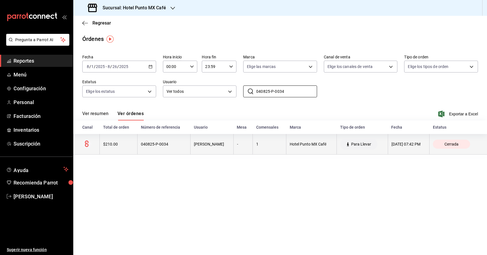
type input "040825-P-0034"
click at [253, 146] on th "1" at bounding box center [270, 144] width 34 height 21
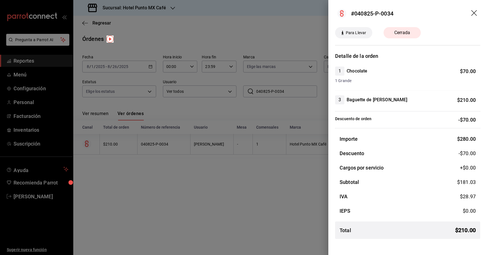
click at [254, 176] on div at bounding box center [243, 127] width 487 height 255
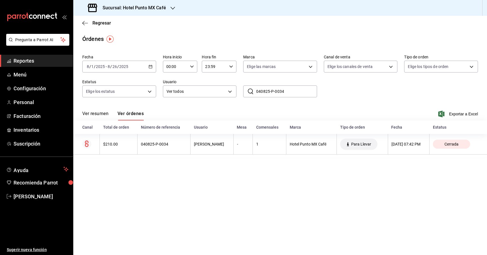
click at [235, 111] on div "Ver resumen Ver órdenes Exportar a Excel" at bounding box center [280, 112] width 396 height 16
click at [85, 23] on icon "button" at bounding box center [85, 23] width 6 height 5
